Goal: Information Seeking & Learning: Learn about a topic

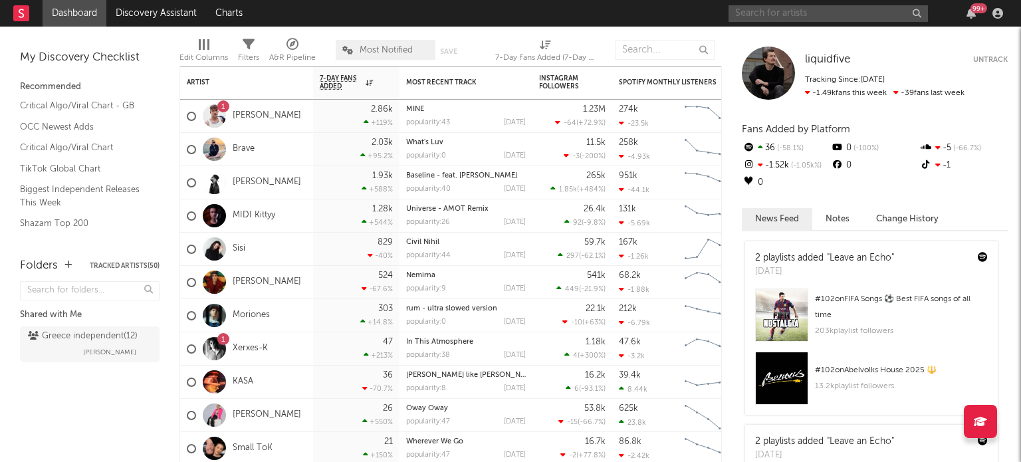
click at [766, 5] on input "text" at bounding box center [827, 13] width 199 height 17
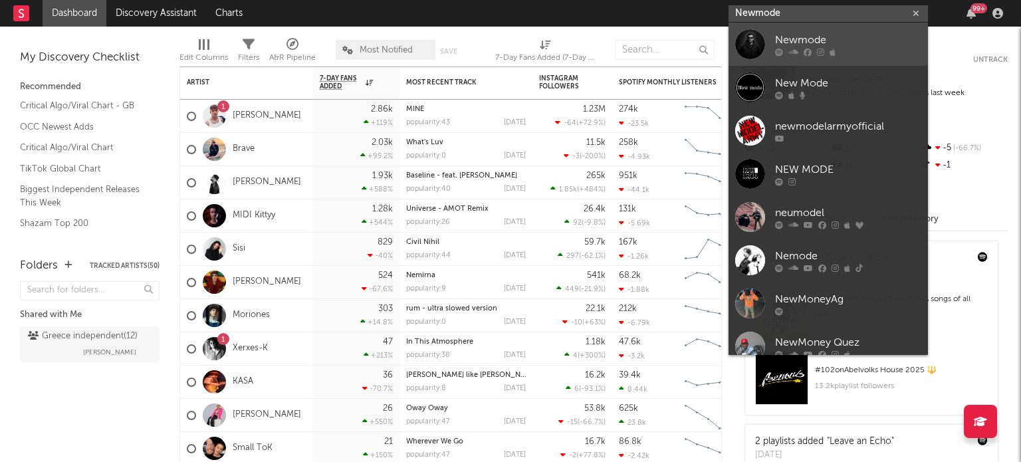
type input "Newmode"
click at [793, 37] on div "Newmode" at bounding box center [848, 40] width 146 height 16
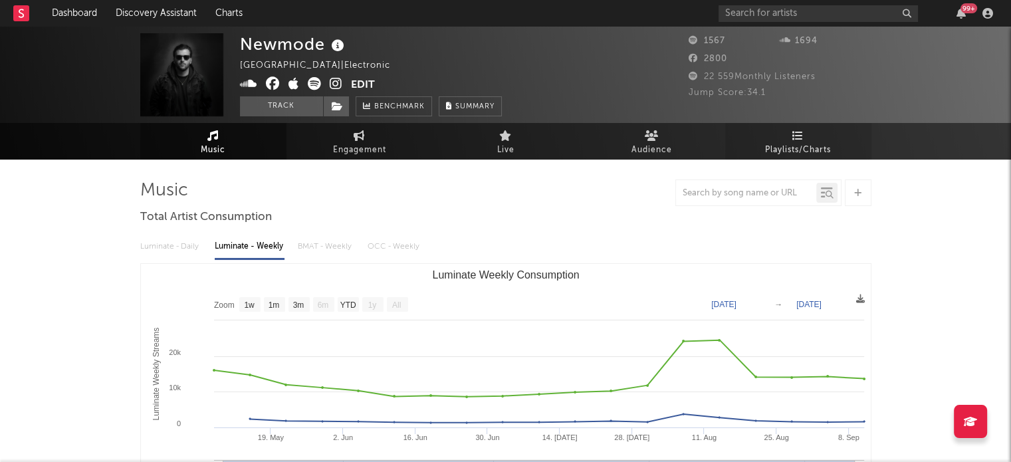
click at [790, 136] on link "Playlists/Charts" at bounding box center [798, 141] width 146 height 37
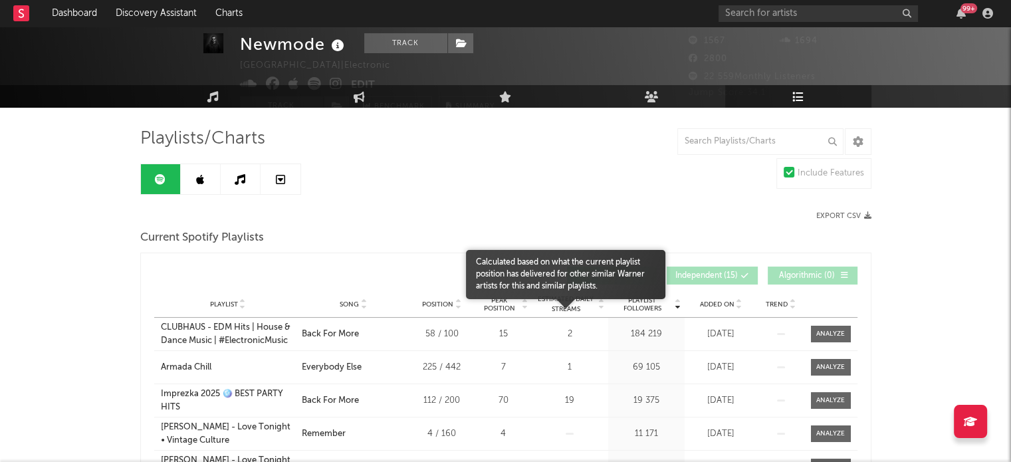
scroll to position [3, 0]
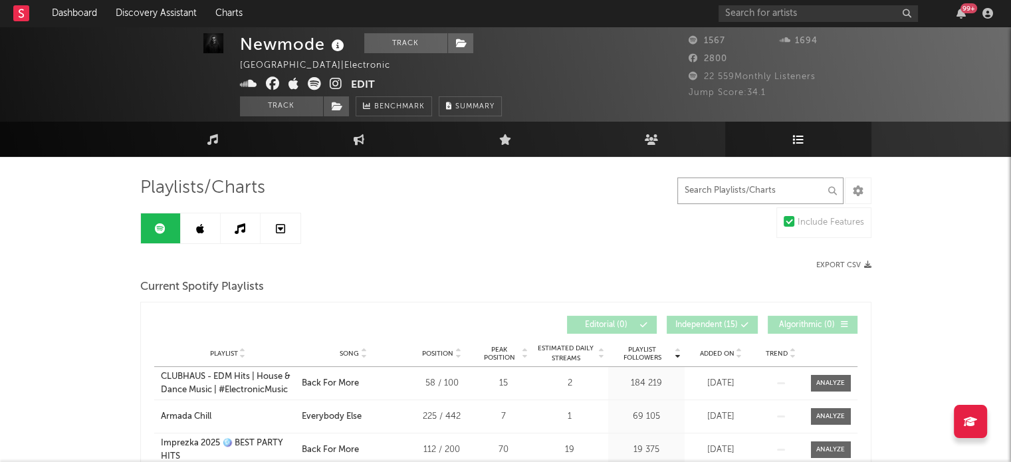
click at [728, 201] on input "text" at bounding box center [760, 190] width 166 height 27
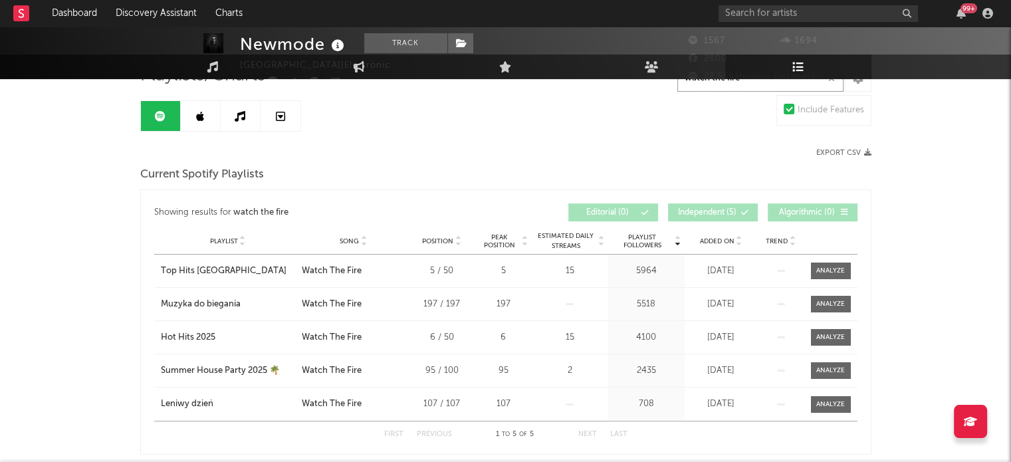
scroll to position [0, 0]
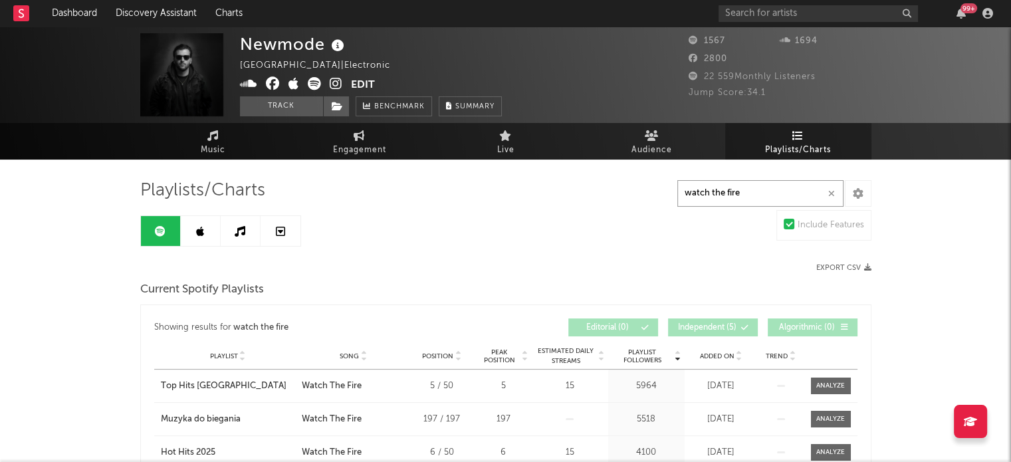
type input "watch the fire"
click at [198, 226] on icon at bounding box center [200, 231] width 8 height 11
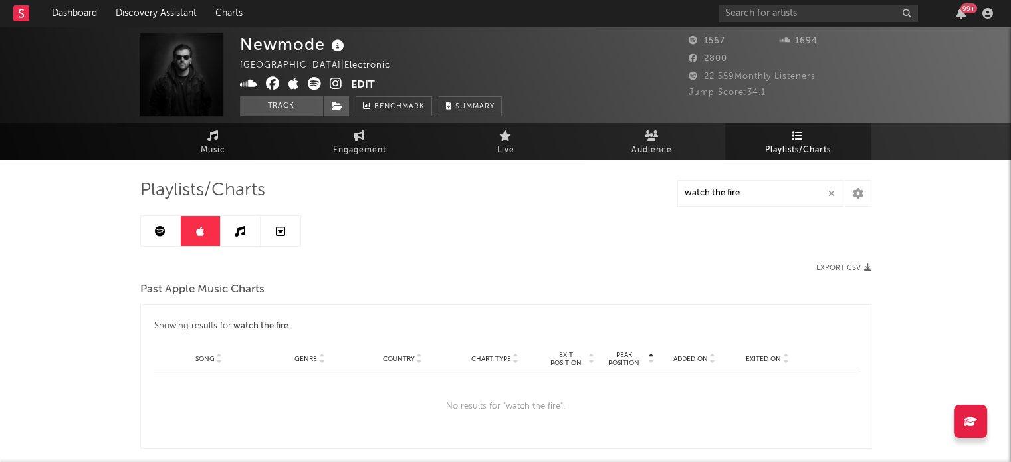
click at [231, 236] on link at bounding box center [241, 231] width 40 height 30
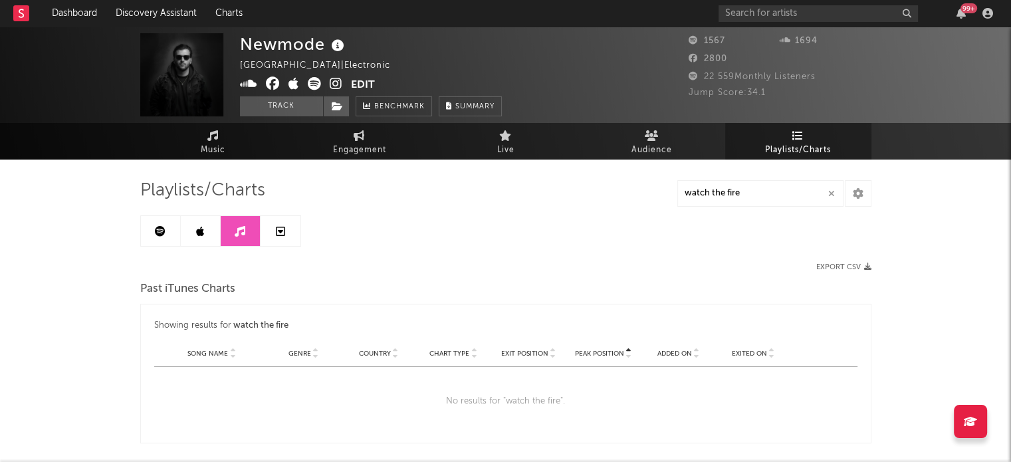
click at [287, 235] on link at bounding box center [280, 231] width 40 height 30
